Goal: Task Accomplishment & Management: Manage account settings

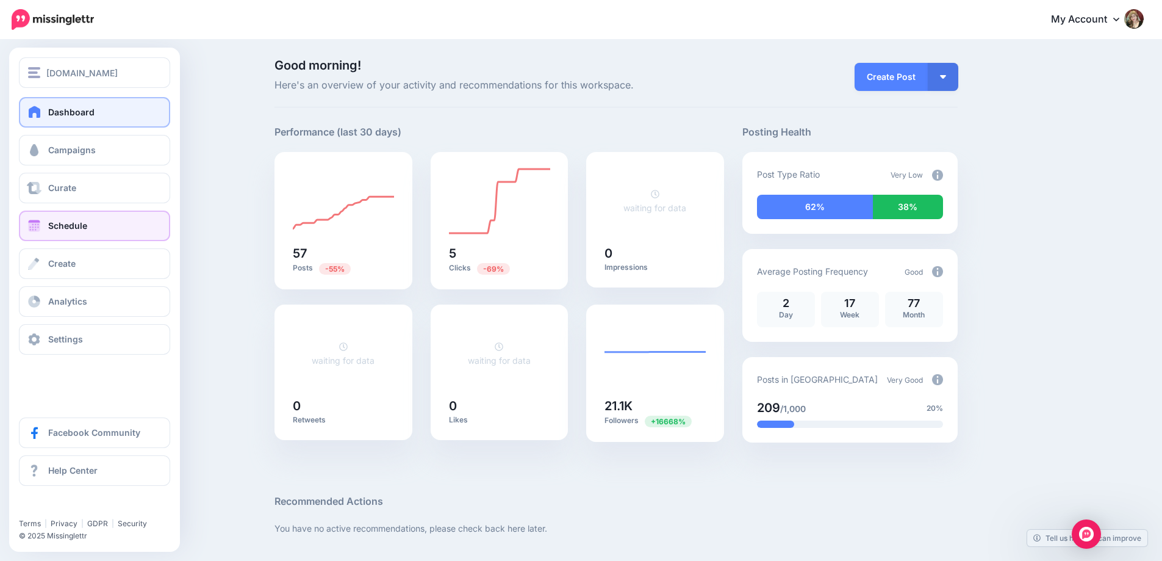
click at [74, 220] on span "Schedule" at bounding box center [67, 225] width 39 height 10
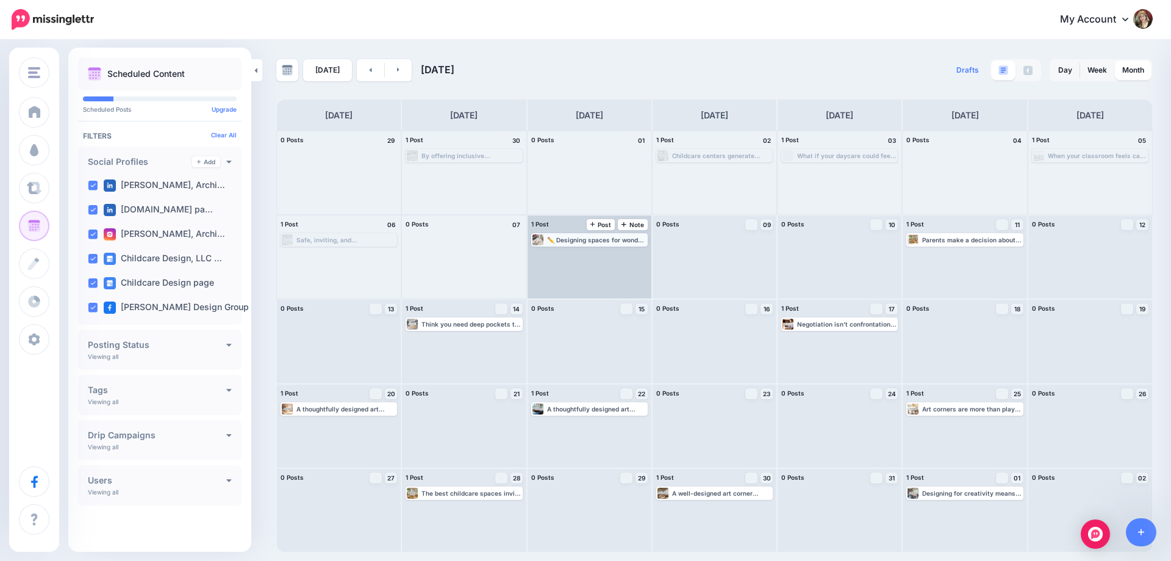
click at [589, 240] on div "✏️ Designing spaces for wonder. Functional zones, playful areas, and safe desig…" at bounding box center [596, 239] width 99 height 7
click at [575, 254] on span "Edit" at bounding box center [576, 254] width 10 height 6
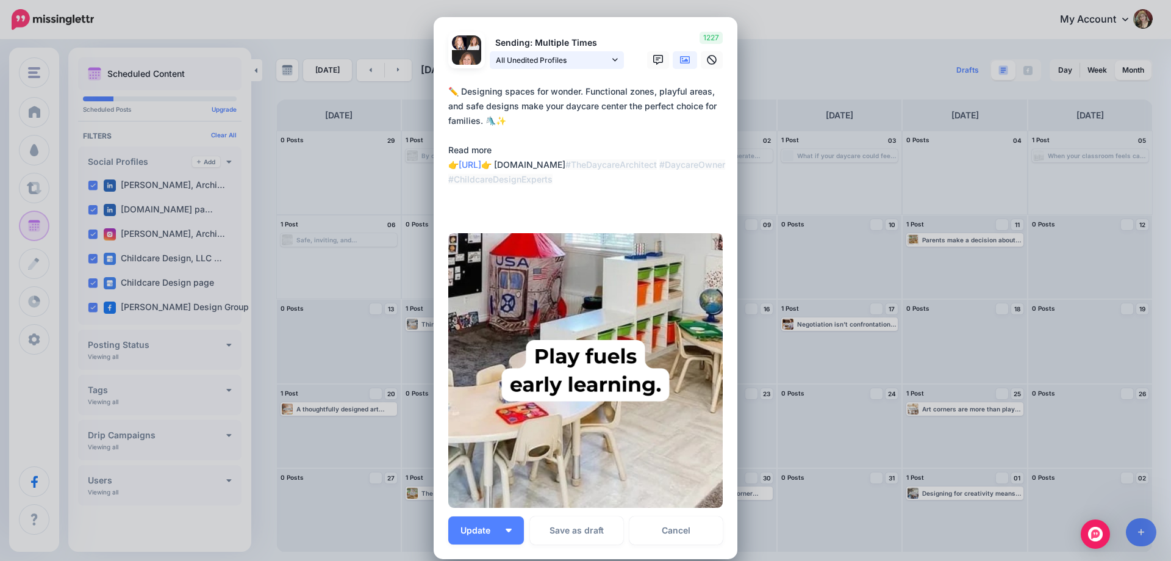
click at [614, 62] on link "All Unedited Profiles" at bounding box center [557, 60] width 134 height 18
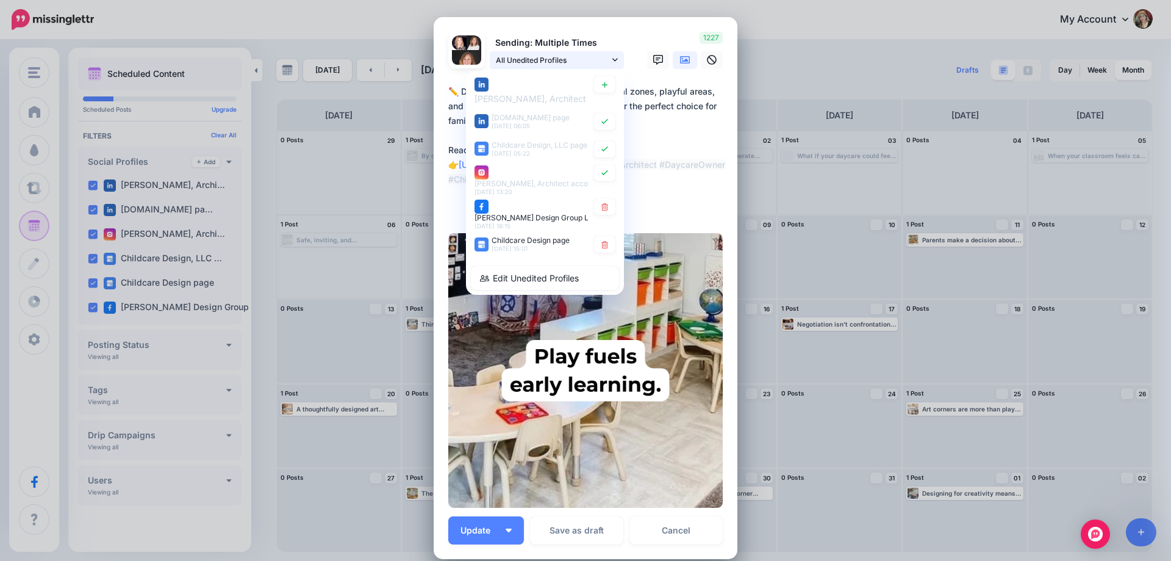
click at [614, 62] on link "All Unedited Profiles" at bounding box center [557, 60] width 134 height 18
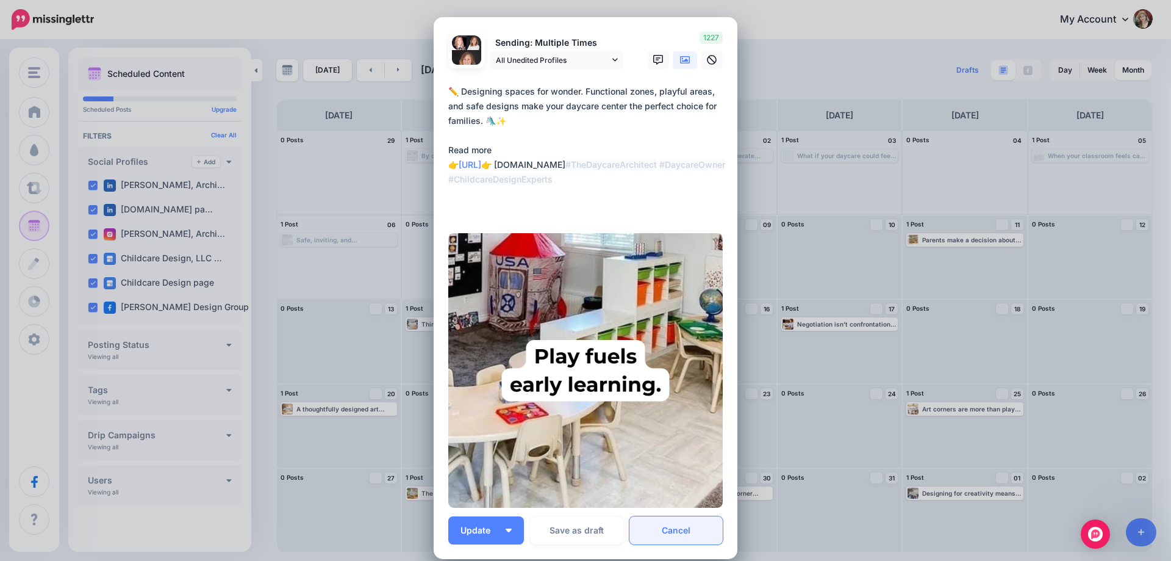
click at [674, 528] on link "Cancel" at bounding box center [675, 530] width 93 height 28
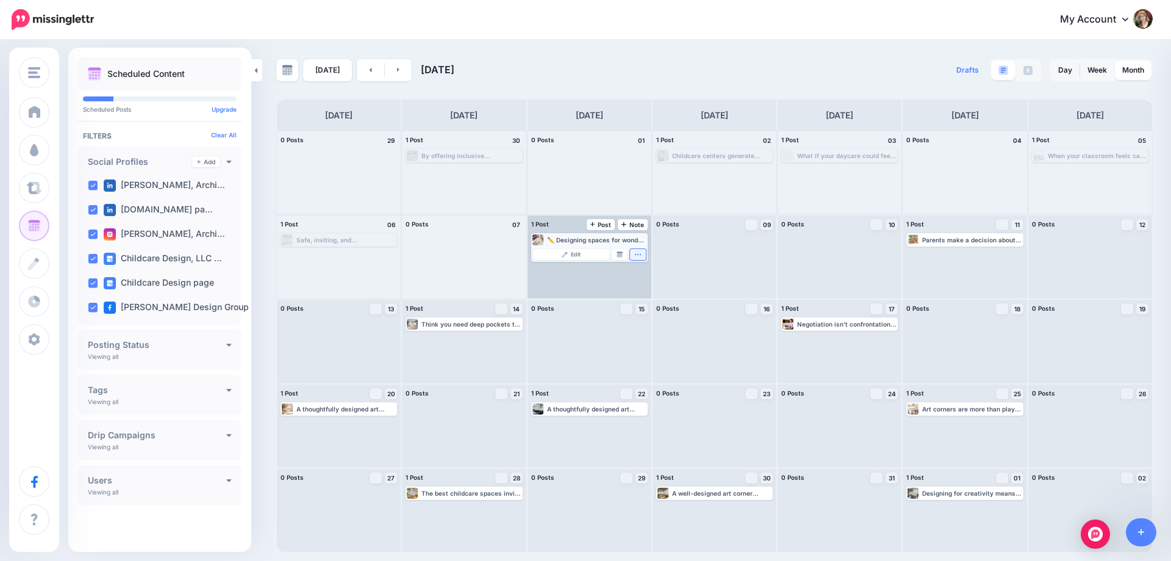
click at [636, 254] on icon "button" at bounding box center [637, 254] width 7 height 7
click at [620, 289] on link "Delete Post" at bounding box center [610, 288] width 63 height 13
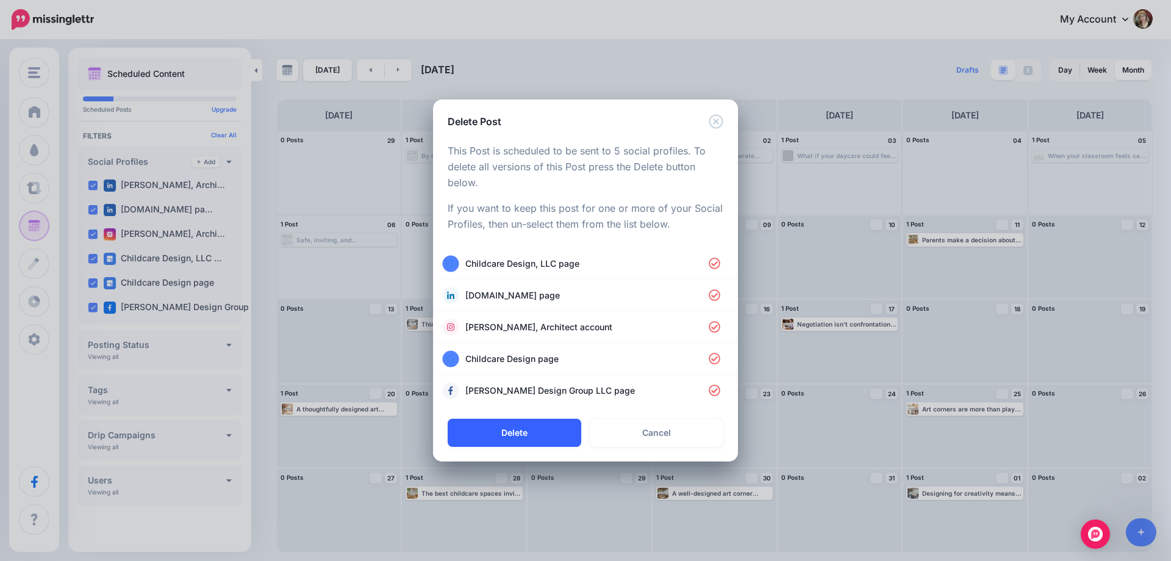
click at [532, 427] on button "Delete" at bounding box center [515, 432] width 134 height 28
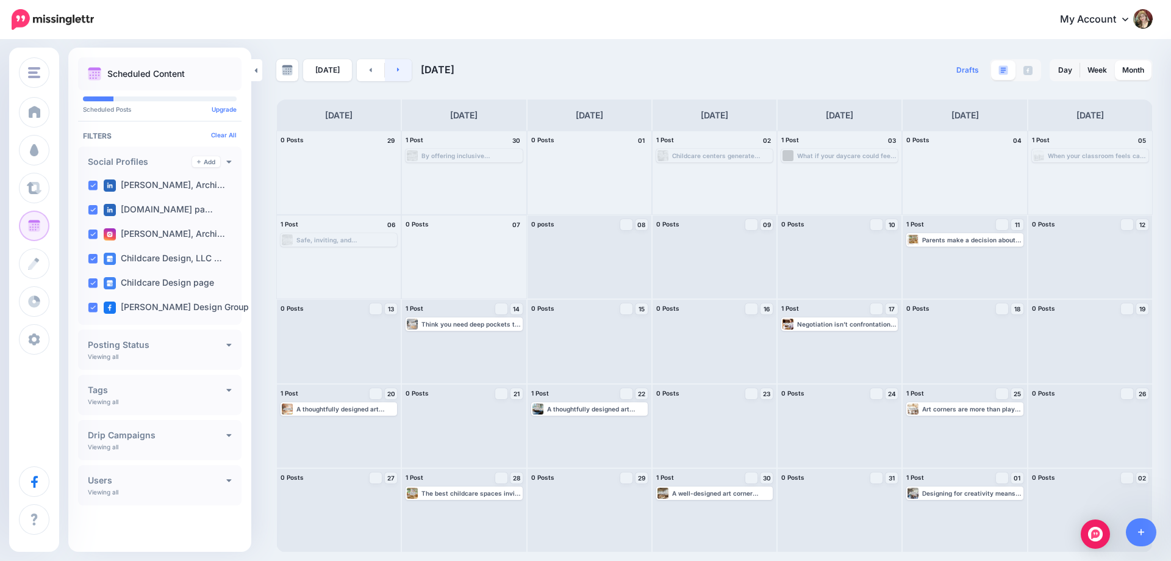
click at [398, 71] on link at bounding box center [398, 70] width 27 height 22
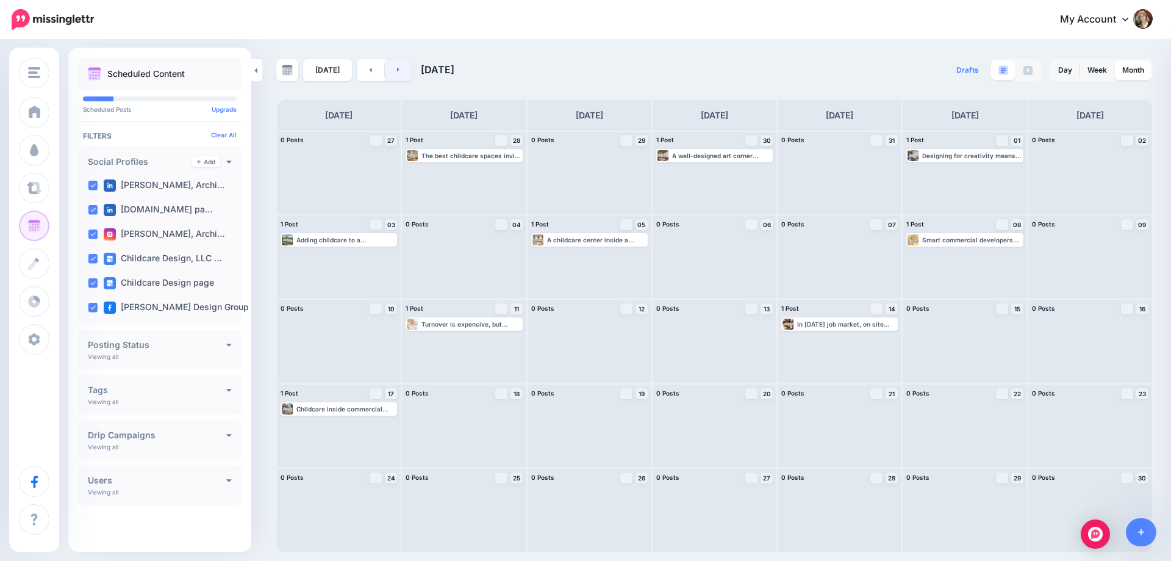
click at [401, 74] on link at bounding box center [398, 70] width 27 height 22
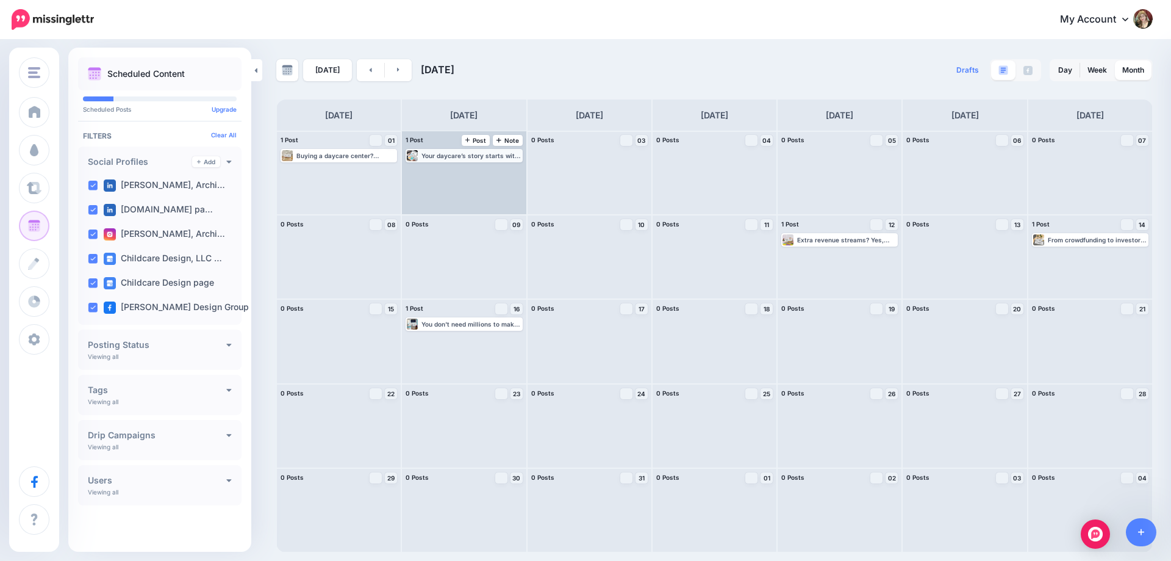
click at [450, 156] on div "Your daycare’s story starts with a well-designed space! 🏡📖 From cozy reading no…" at bounding box center [470, 155] width 99 height 7
click at [449, 163] on div "Edit Manage Dates Assign to User Delete Post" at bounding box center [464, 168] width 114 height 15
click at [450, 166] on link "Edit" at bounding box center [445, 170] width 76 height 11
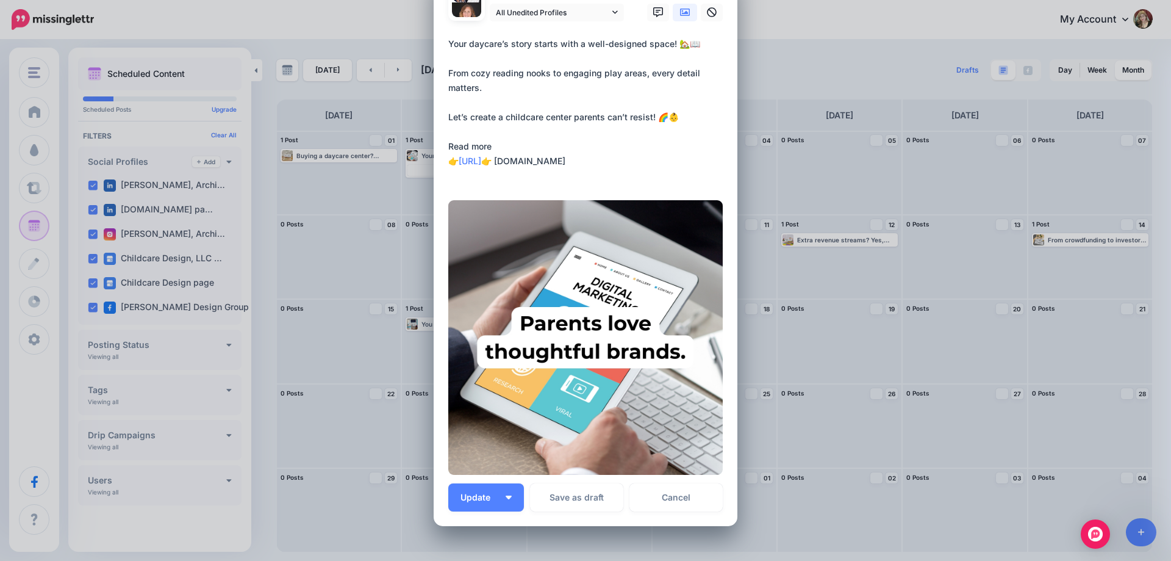
scroll to position [145, 0]
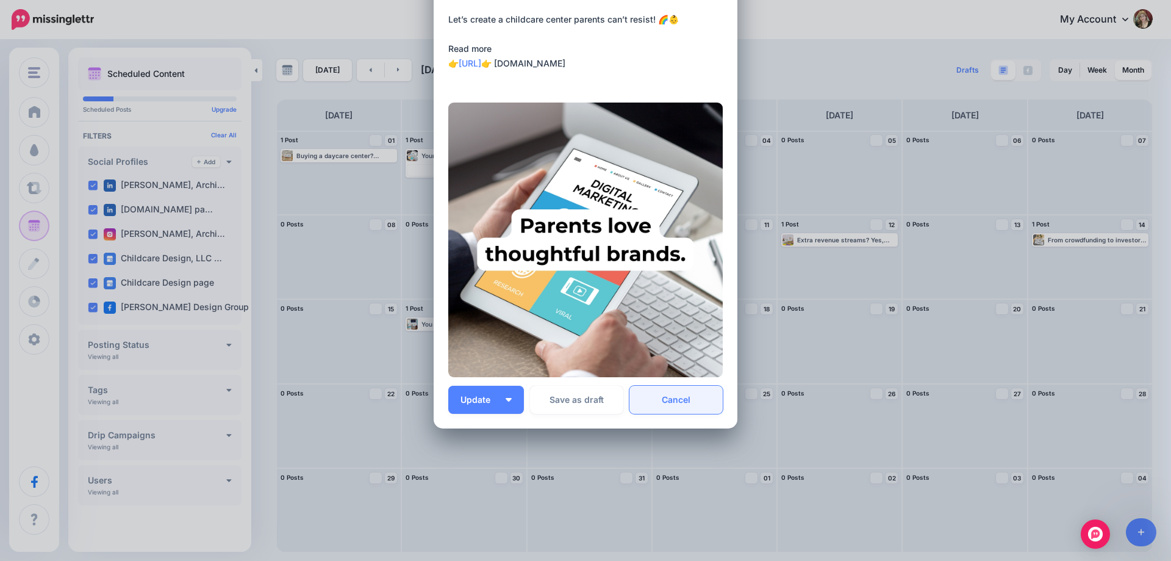
click at [683, 396] on link "Cancel" at bounding box center [675, 399] width 93 height 28
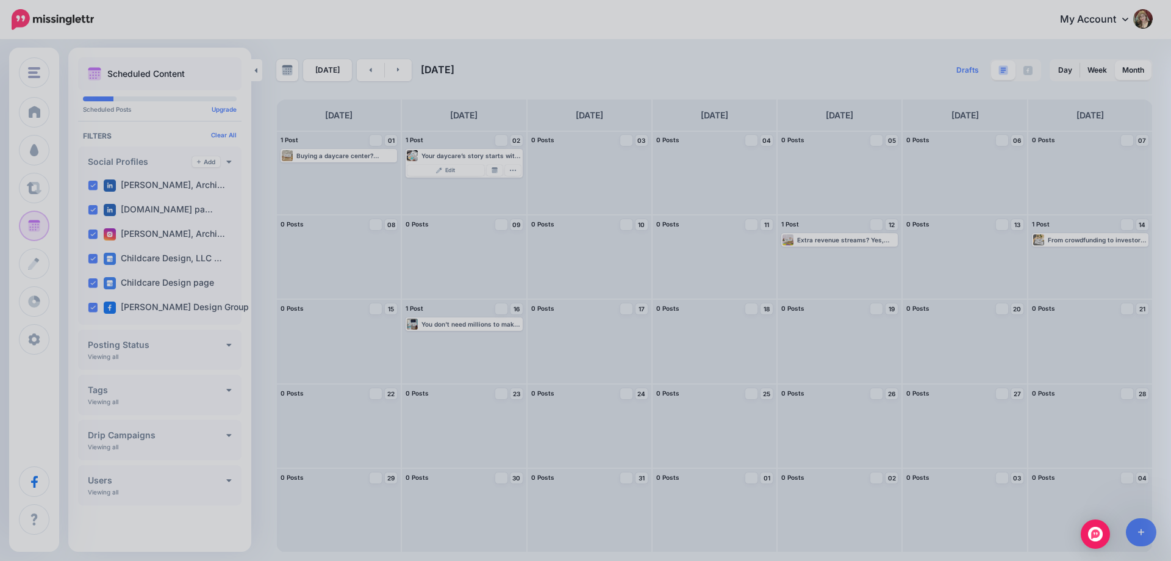
scroll to position [0, 0]
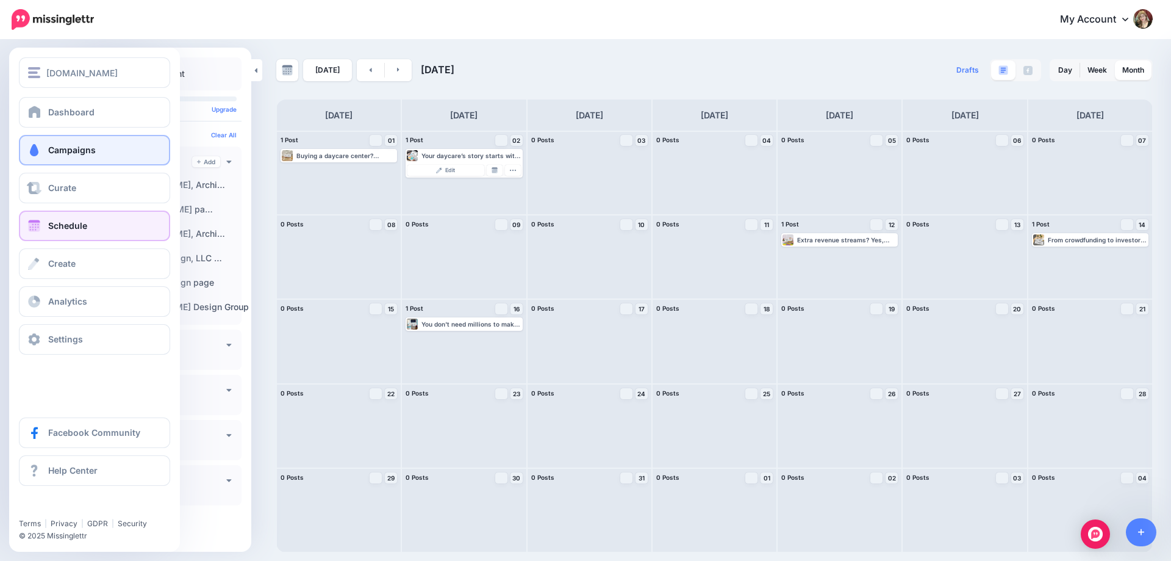
click at [90, 150] on span "Campaigns" at bounding box center [72, 150] width 48 height 10
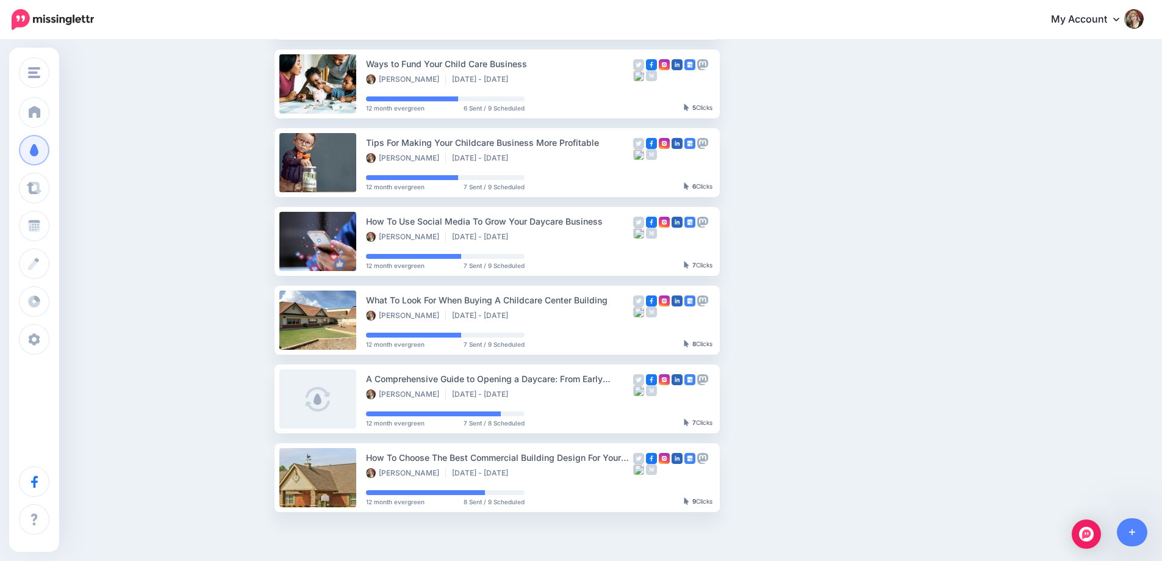
scroll to position [488, 0]
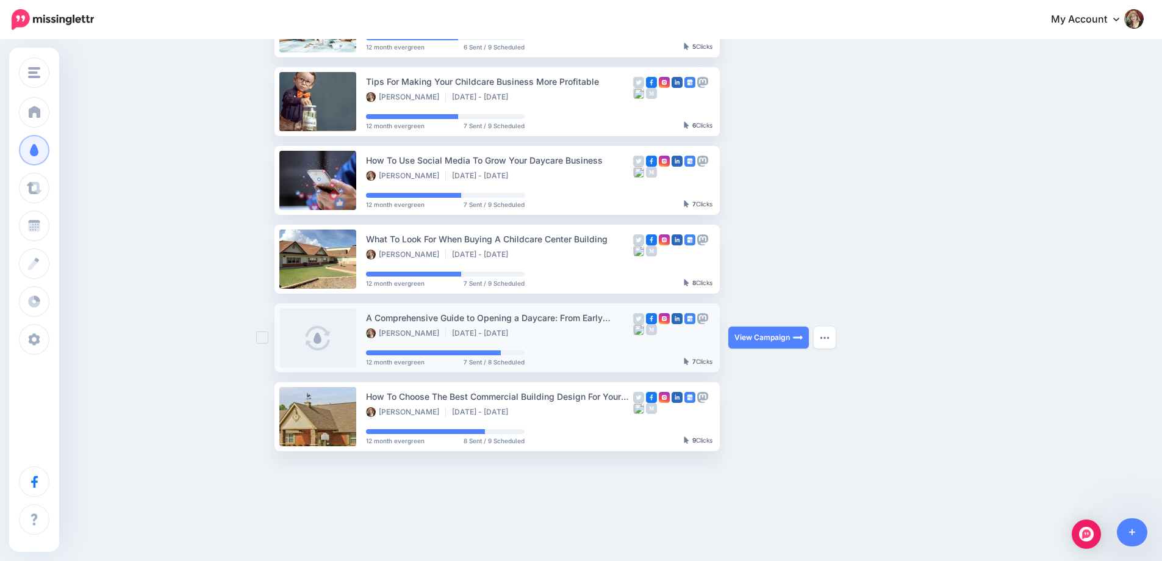
drag, startPoint x: 775, startPoint y: 412, endPoint x: 712, endPoint y: 322, distance: 109.1
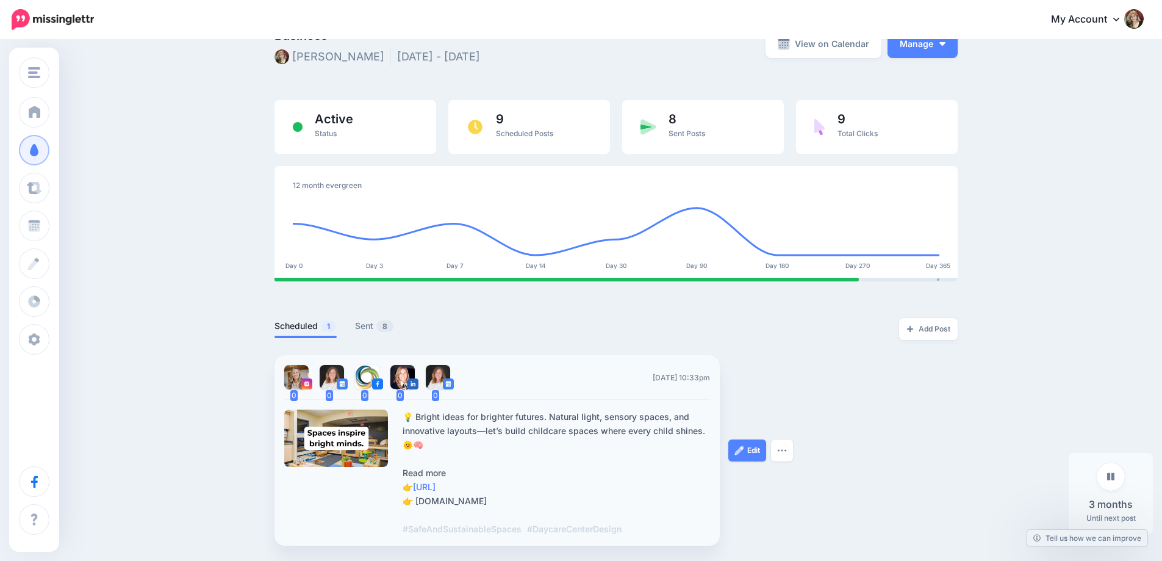
scroll to position [122, 0]
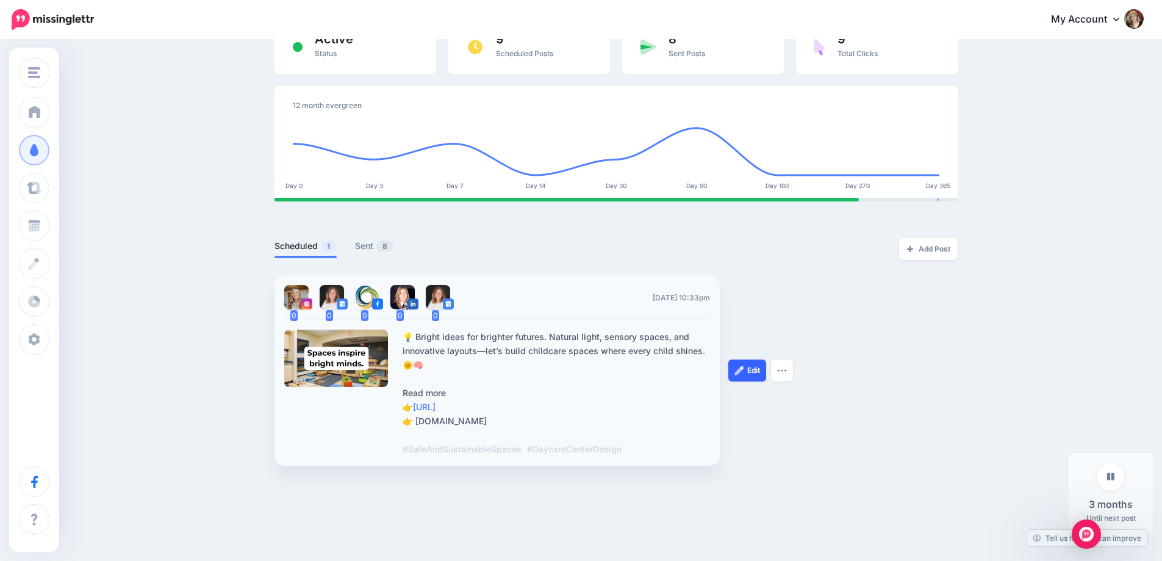
click at [740, 371] on img at bounding box center [739, 370] width 10 height 10
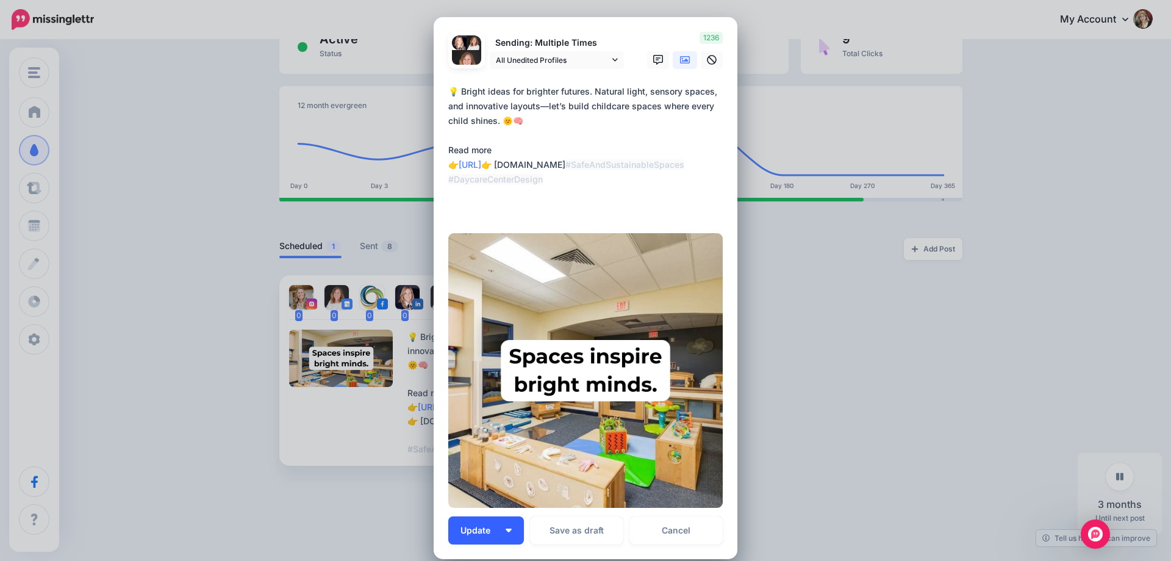
click at [493, 526] on span "Update" at bounding box center [480, 530] width 39 height 9
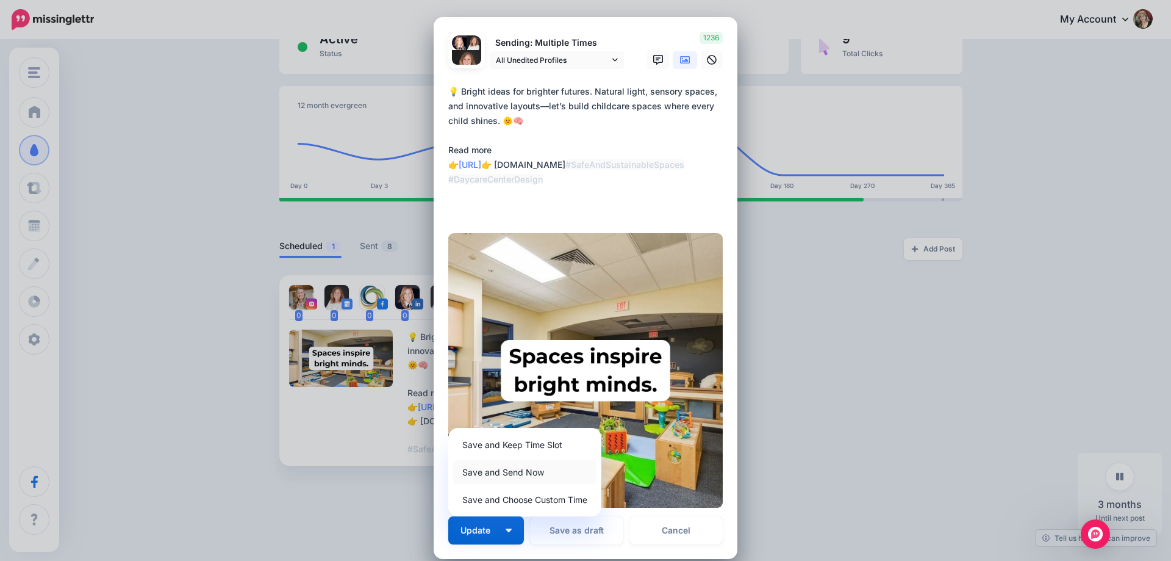
click at [505, 474] on link "Save and Send Now" at bounding box center [524, 472] width 143 height 24
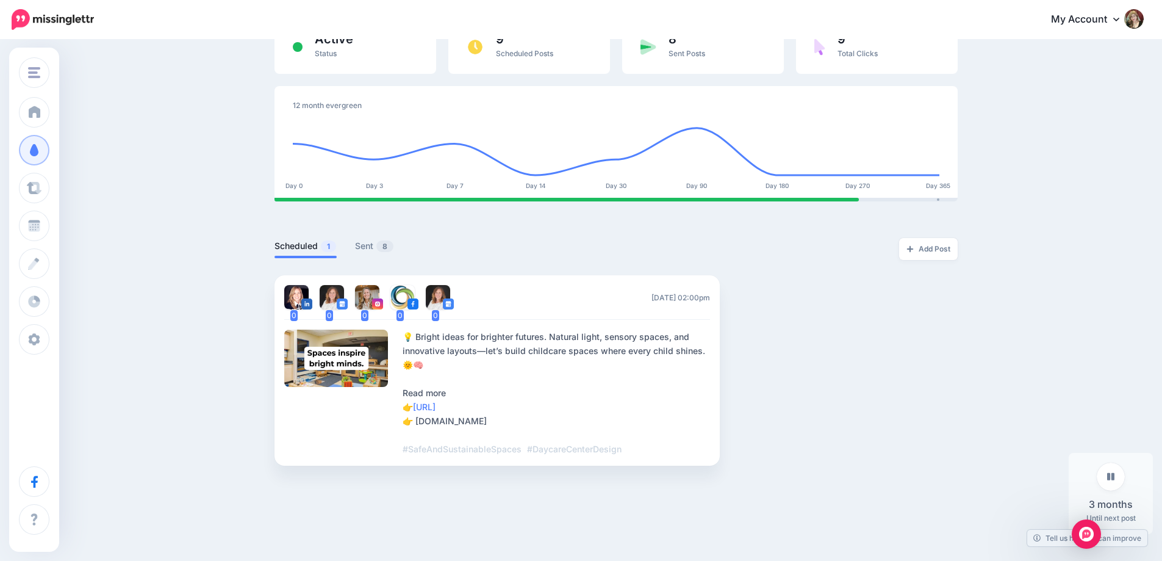
click at [203, 338] on div "How To Choose The Best Commercial Building Design For Your Childcare Business Z…" at bounding box center [581, 206] width 1162 height 574
click at [900, 382] on ul "0 0 0 0 0 Wed, October 8, 2025 02:00pm Read more 👉 https://lttr.ai/AaPdO" at bounding box center [615, 370] width 683 height 190
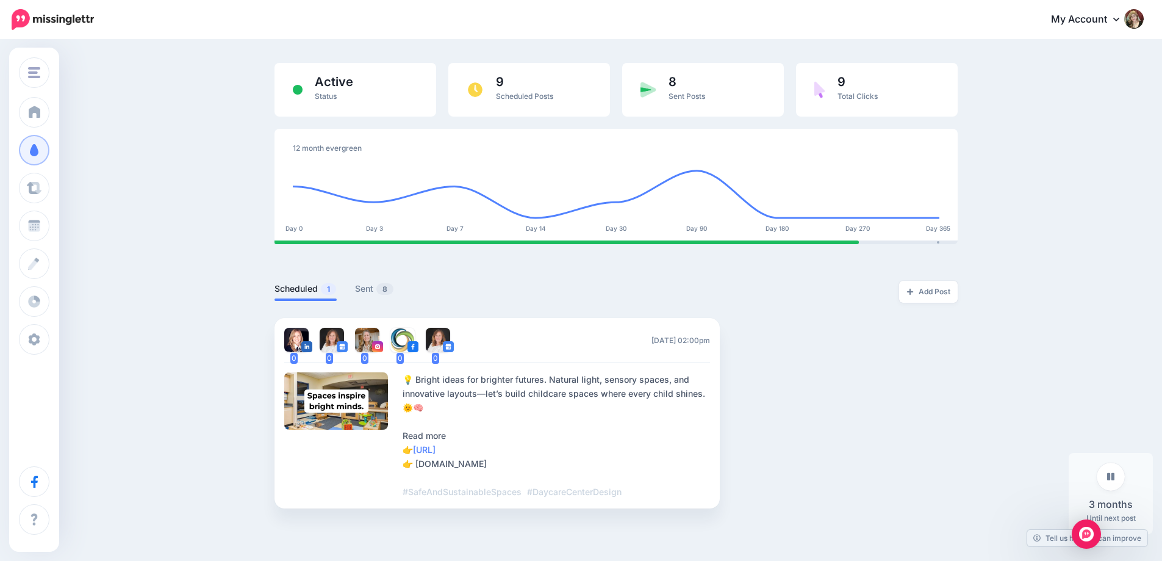
scroll to position [0, 0]
